Goal: Task Accomplishment & Management: Use online tool/utility

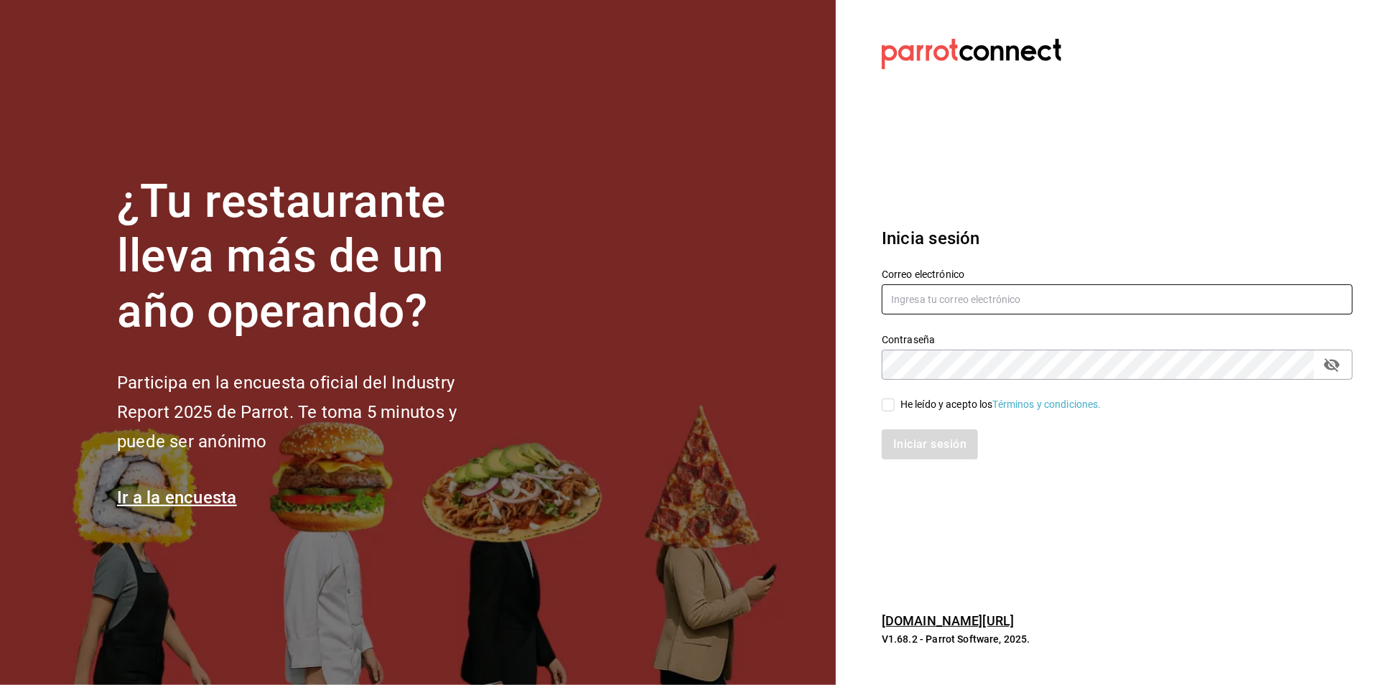
click at [927, 299] on input "text" at bounding box center [1117, 299] width 471 height 30
type input "A"
type input "aneth.bfmxt@gmail.com"
click at [891, 400] on input "He leído y acepto los Términos y condiciones." at bounding box center [888, 405] width 13 height 13
checkbox input "true"
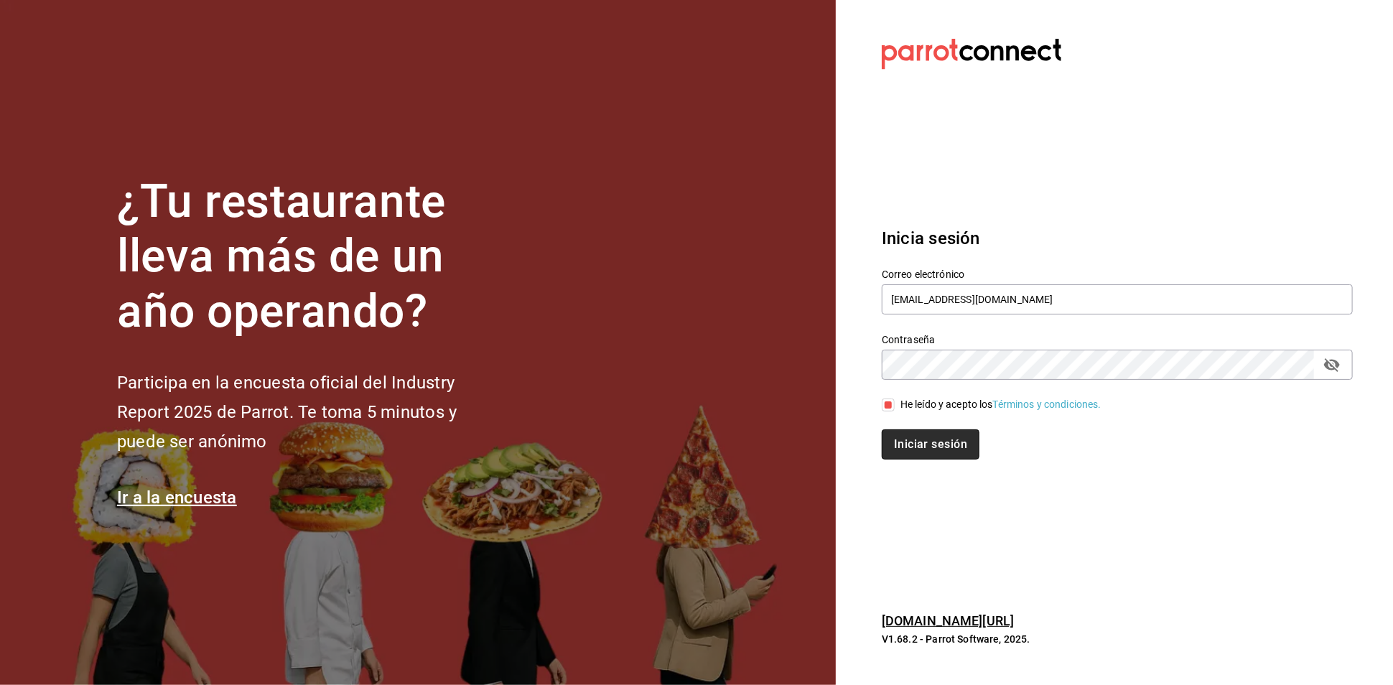
click at [932, 447] on button "Iniciar sesión" at bounding box center [931, 445] width 98 height 30
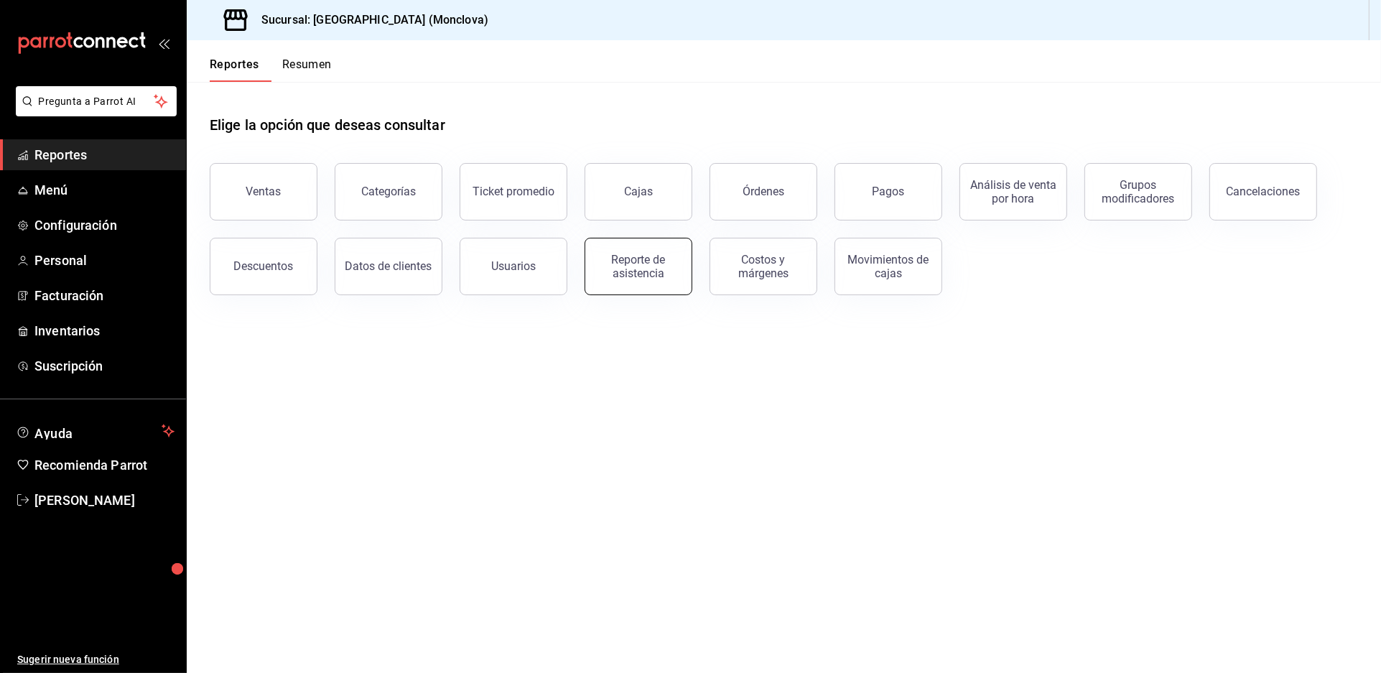
click at [643, 280] on div "Reporte de asistencia" at bounding box center [638, 266] width 89 height 27
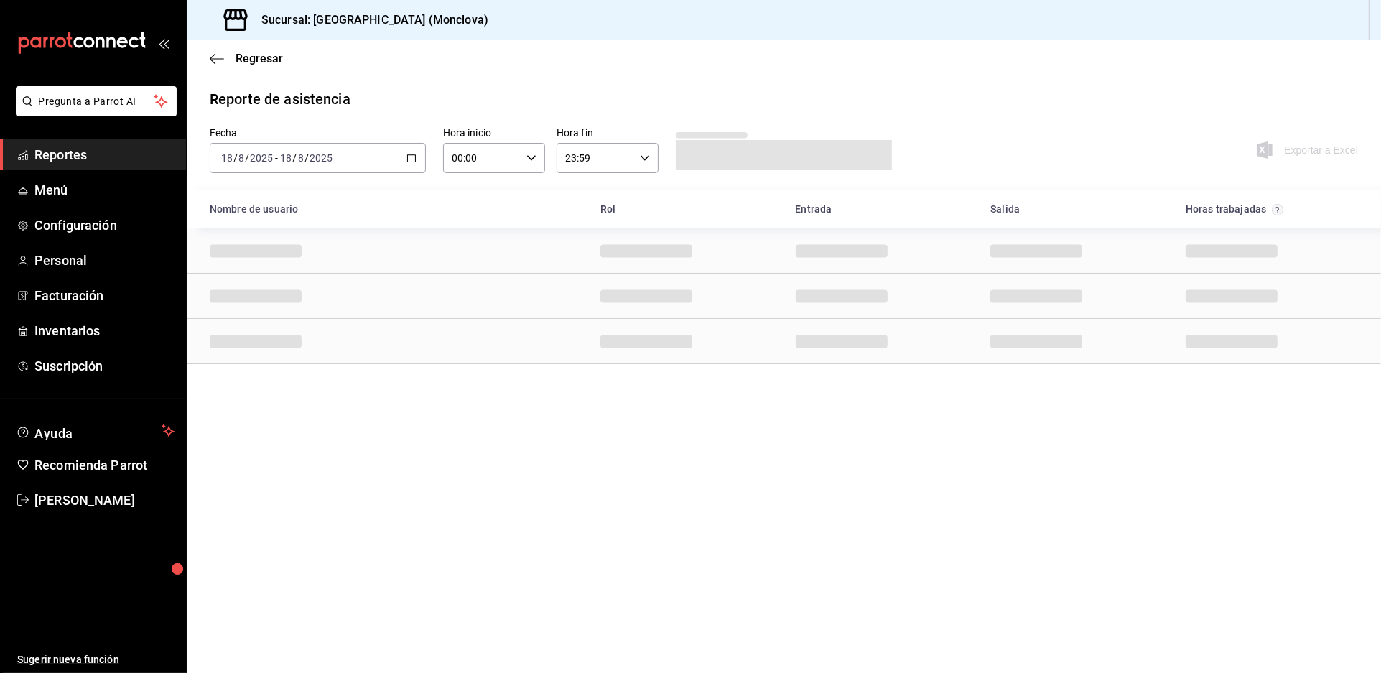
click at [417, 163] on icon "button" at bounding box center [412, 158] width 10 height 10
click at [297, 371] on span "Rango de fechas" at bounding box center [277, 363] width 111 height 15
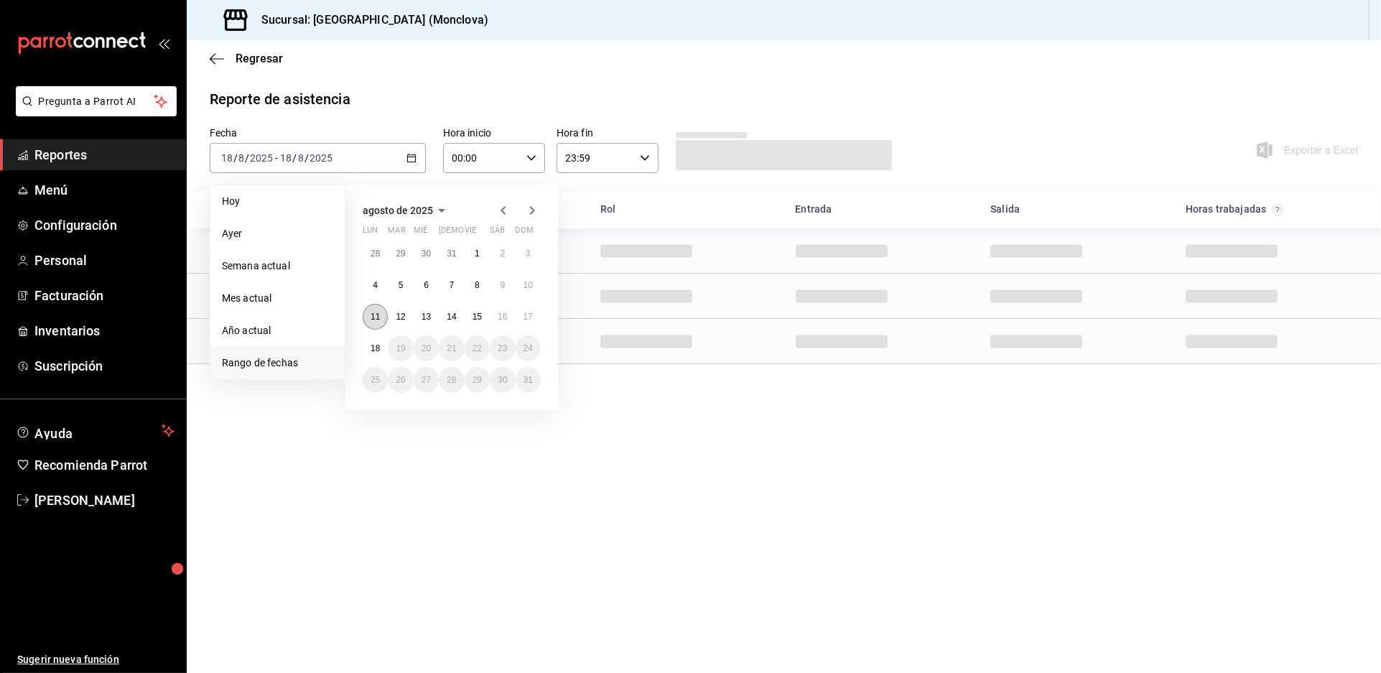
click at [382, 325] on button "11" at bounding box center [375, 317] width 25 height 26
click at [530, 325] on button "17" at bounding box center [528, 317] width 25 height 26
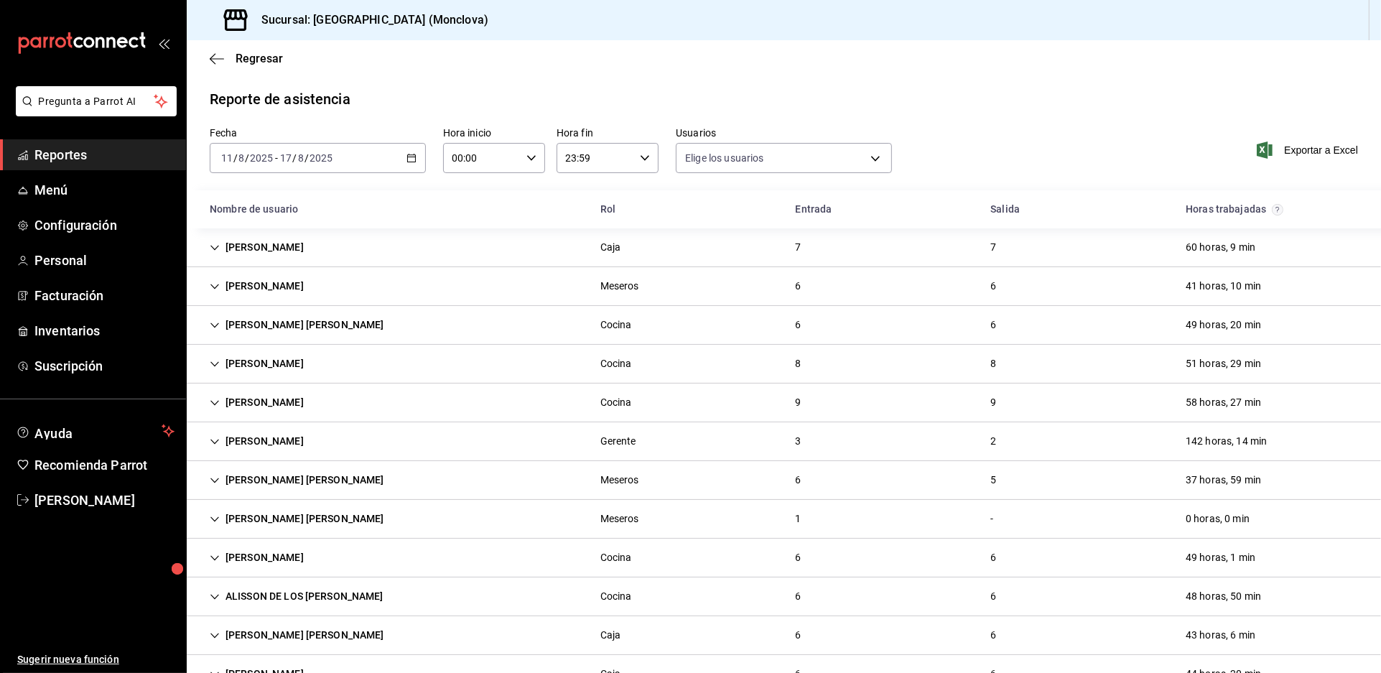
type input "b6226d60-c04f-4402-95fb-db08ea136f4e,5d6f911a-de2b-4beb-a382-33cb6516ab1e,f0322…"
click at [1284, 159] on span "Exportar a Excel" at bounding box center [1309, 150] width 98 height 17
